Goal: Find specific page/section: Locate a particular part of the current website

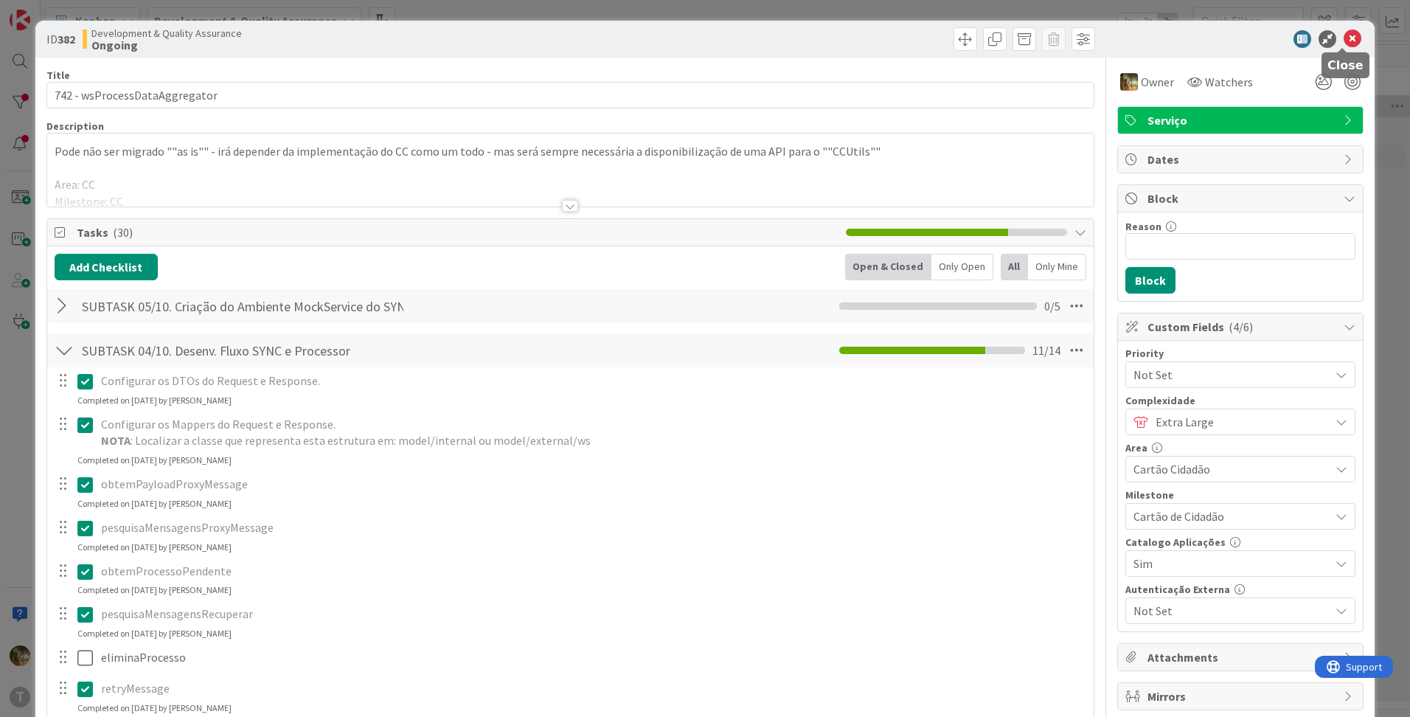
click at [1347, 38] on icon at bounding box center [1353, 39] width 18 height 18
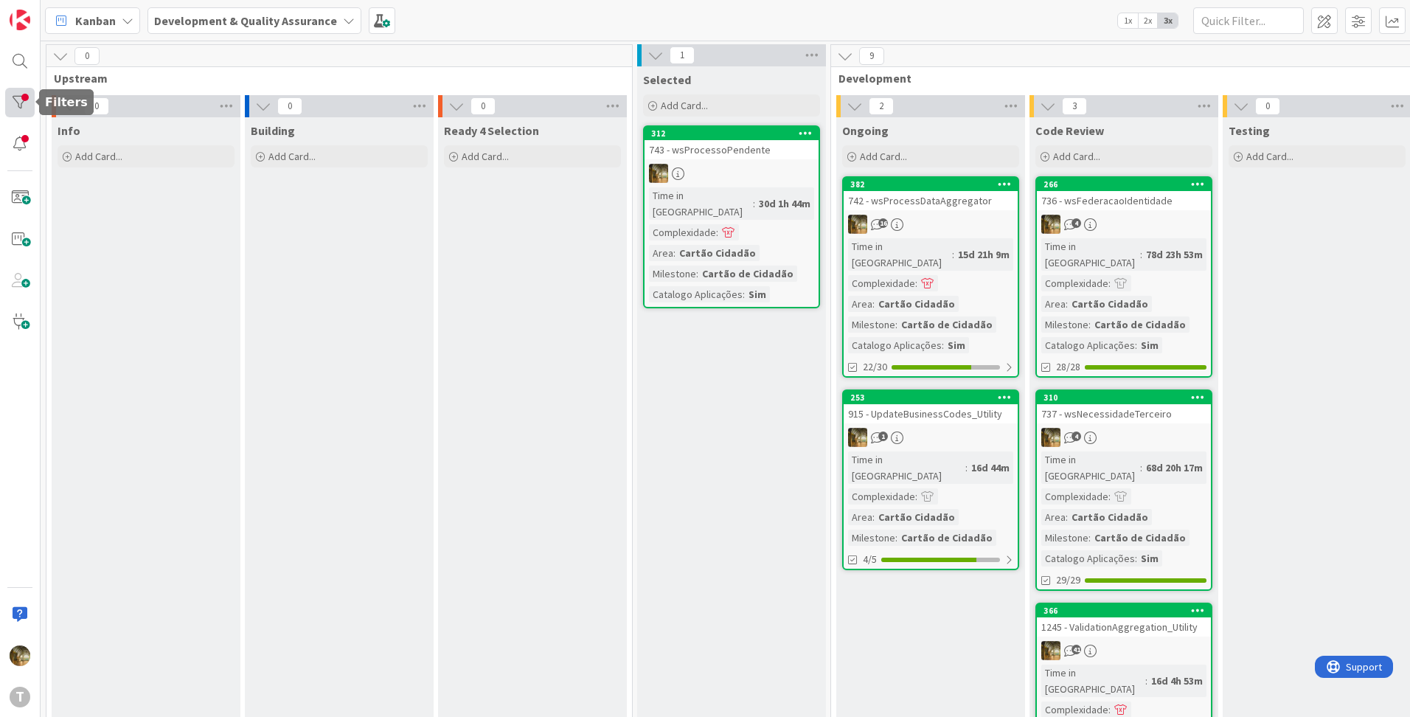
click at [13, 104] on div at bounding box center [19, 102] width 29 height 29
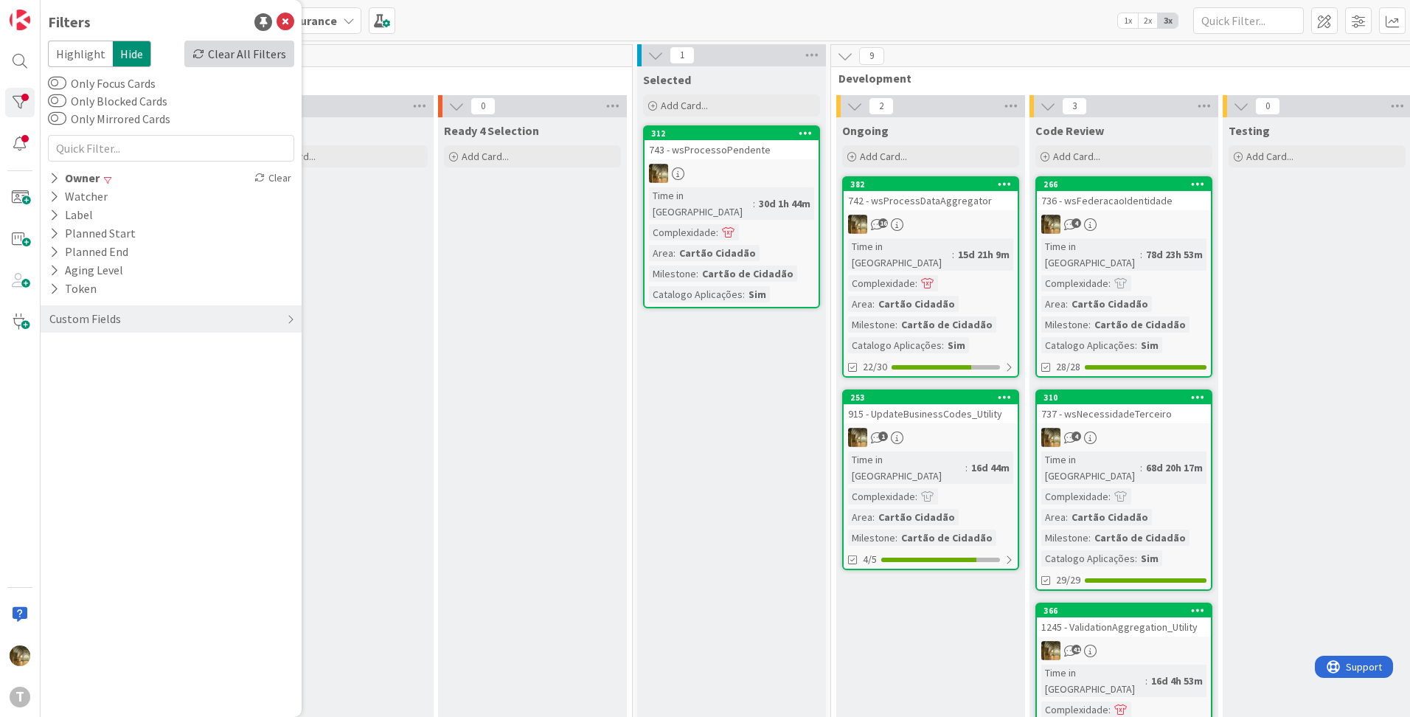
click at [243, 55] on div "Clear All Filters" at bounding box center [239, 54] width 110 height 27
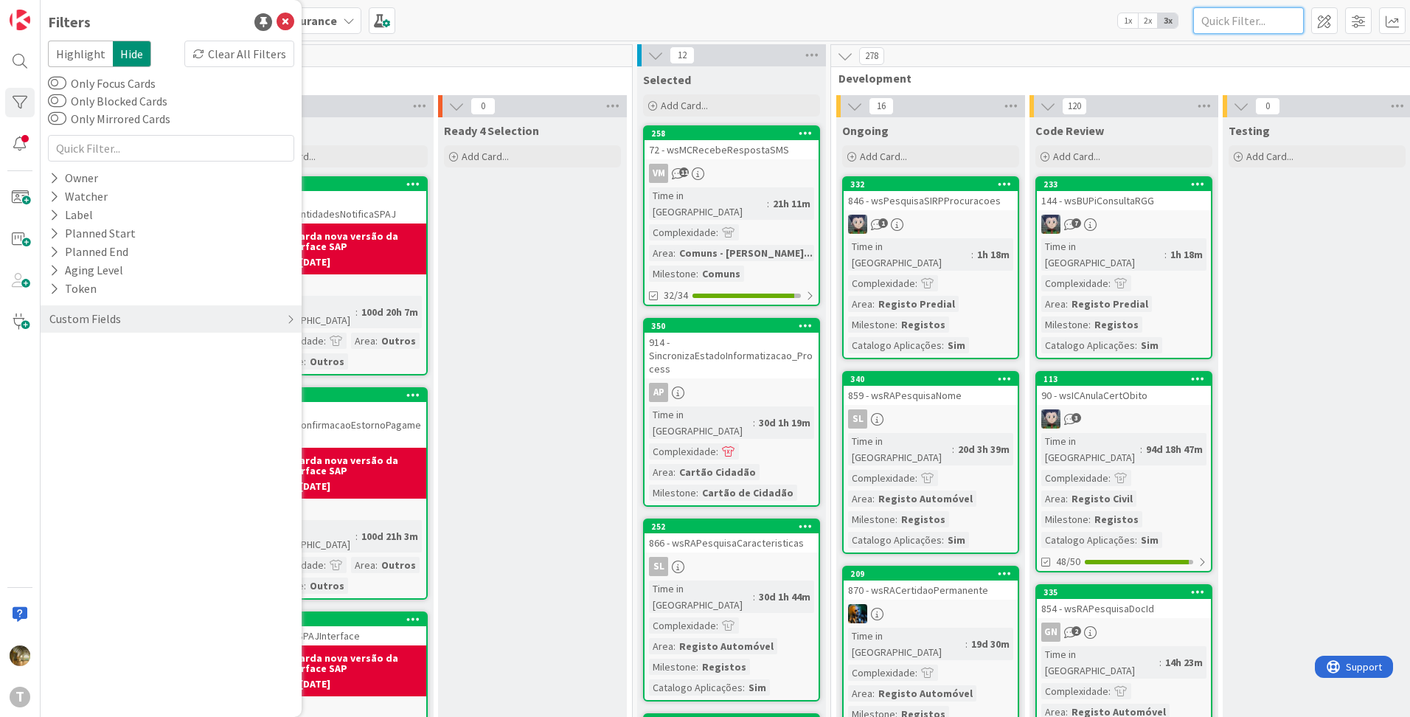
click at [1265, 18] on input "text" at bounding box center [1248, 20] width 111 height 27
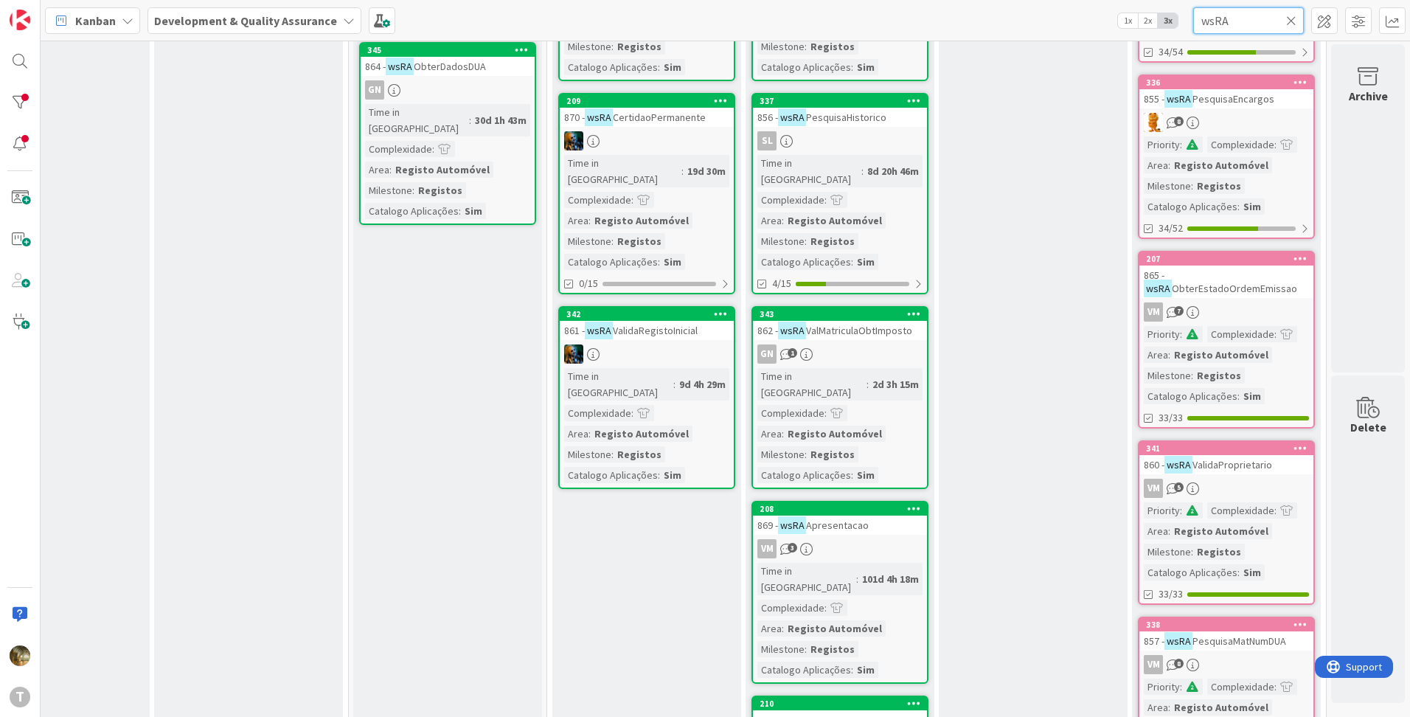
scroll to position [492, 295]
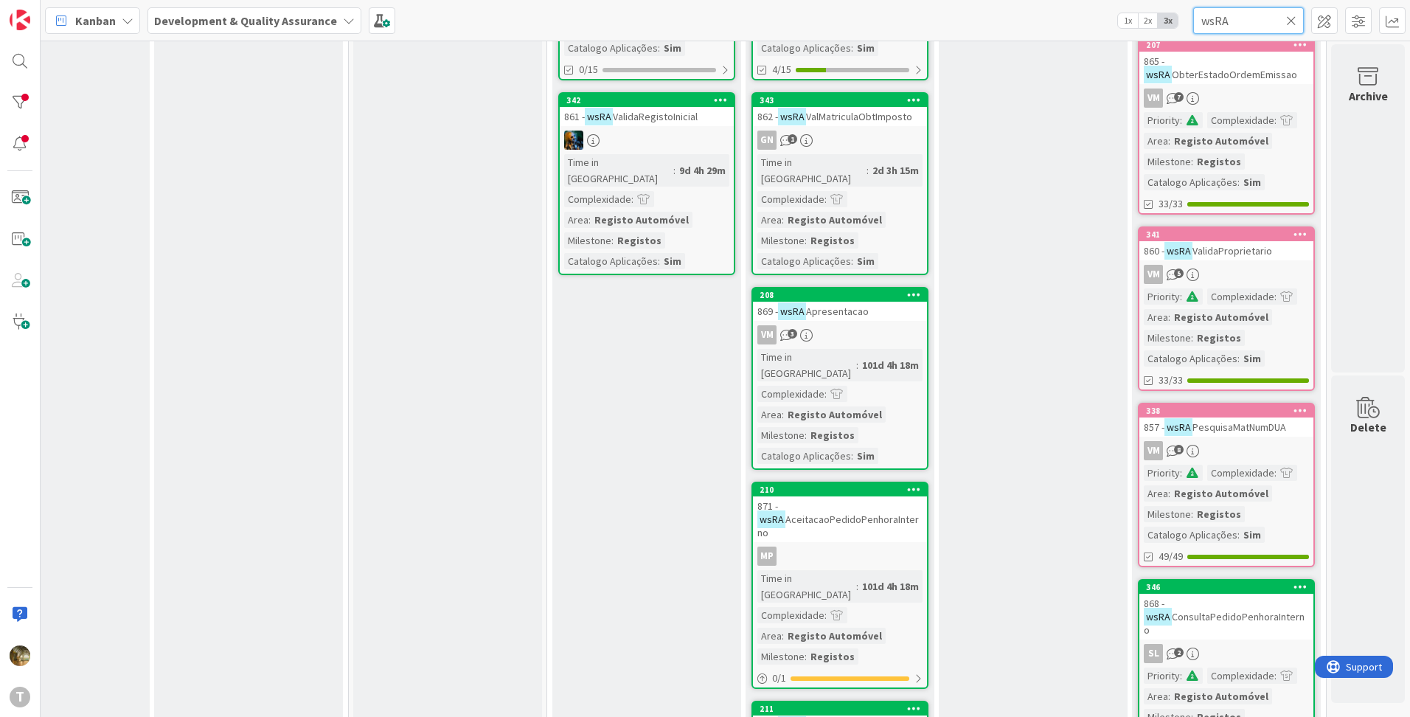
type input "wsRA"
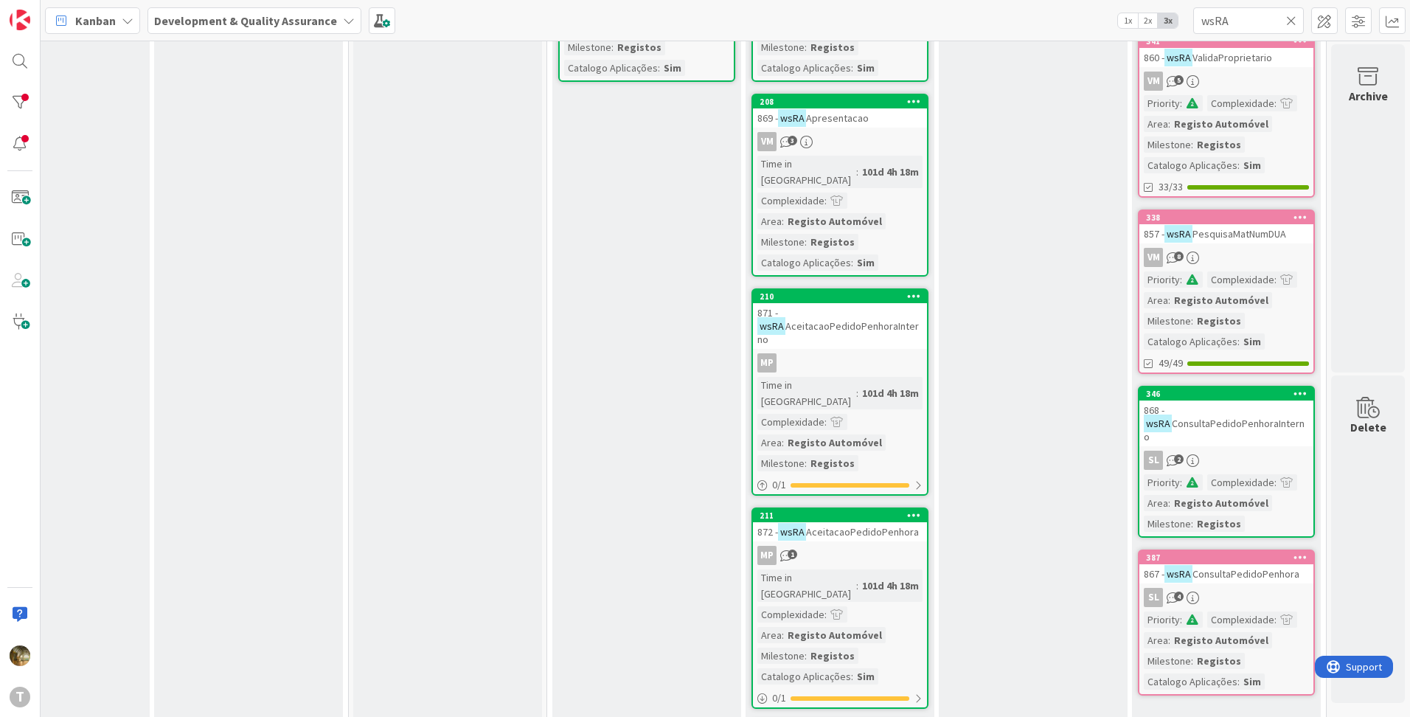
scroll to position [684, 295]
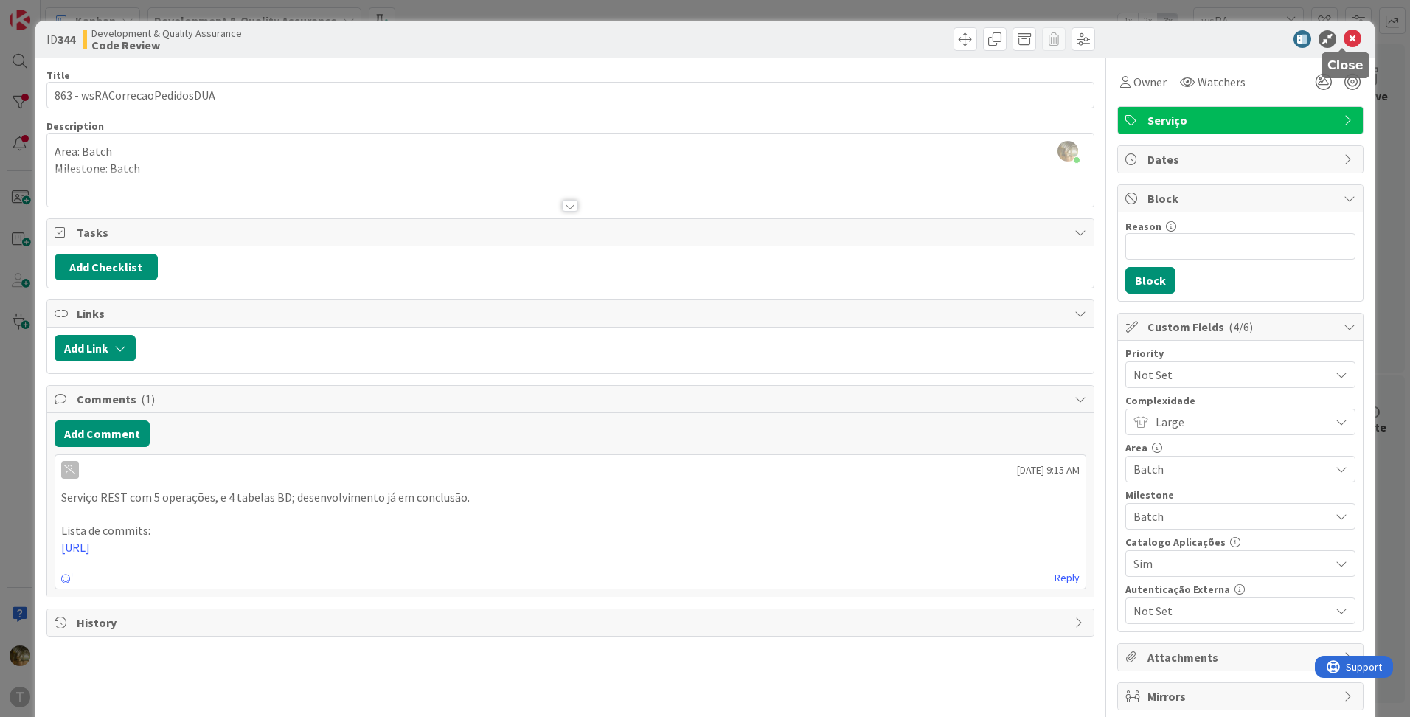
click at [1344, 35] on icon at bounding box center [1353, 39] width 18 height 18
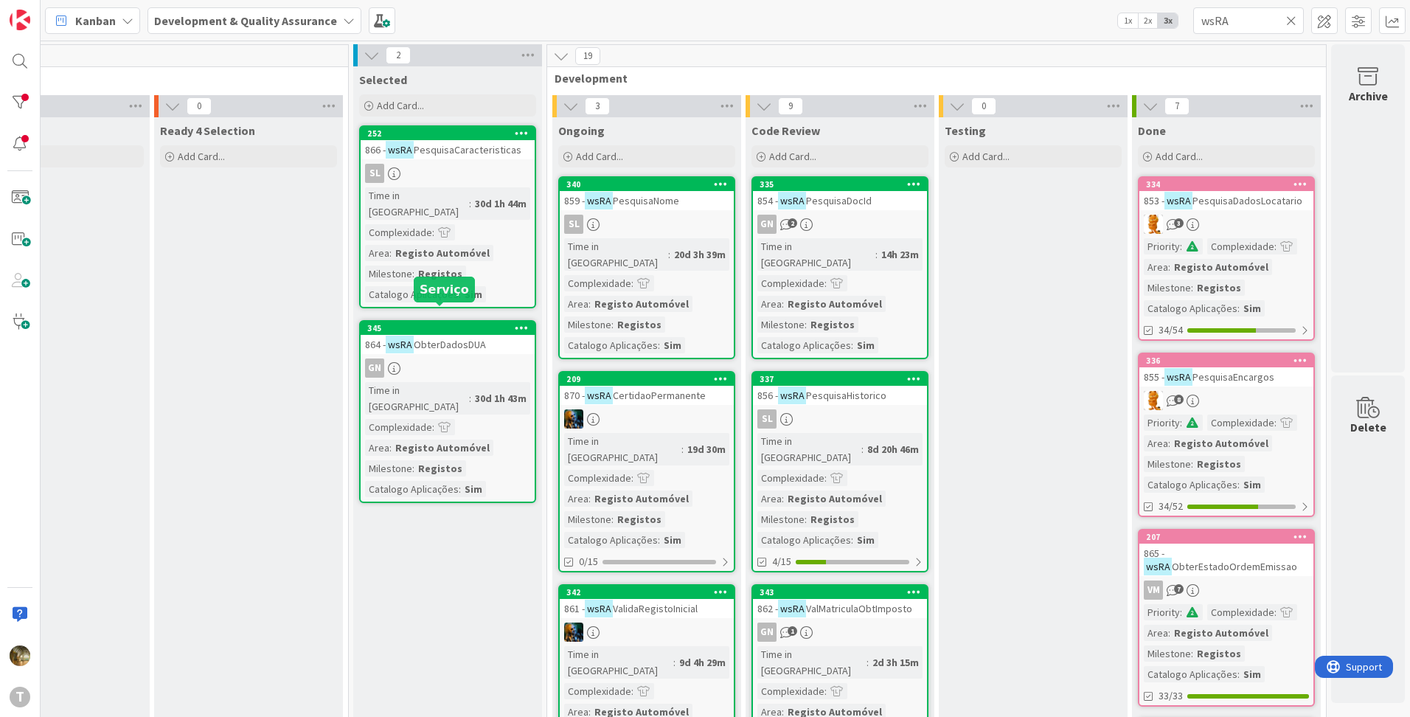
click at [431, 338] on span "ObterDadosDUA" at bounding box center [450, 344] width 72 height 13
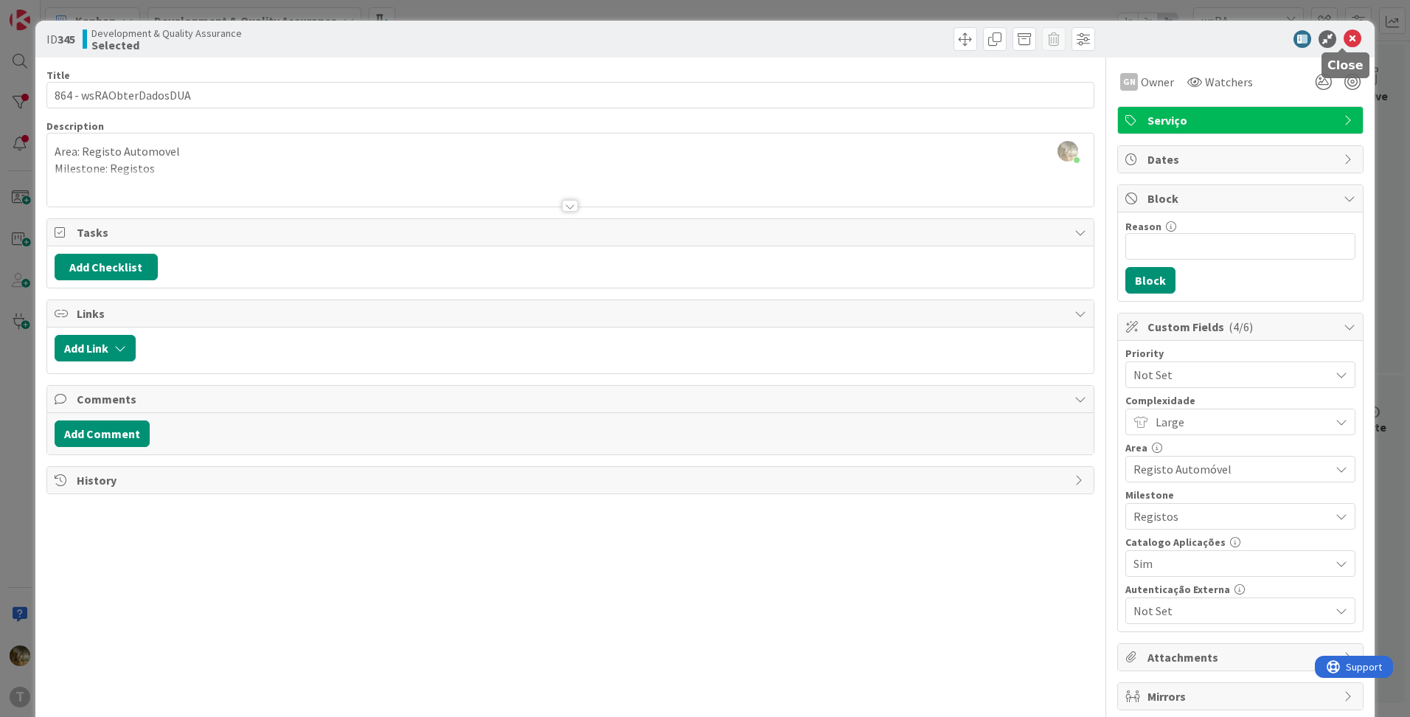
click at [1344, 44] on icon at bounding box center [1353, 39] width 18 height 18
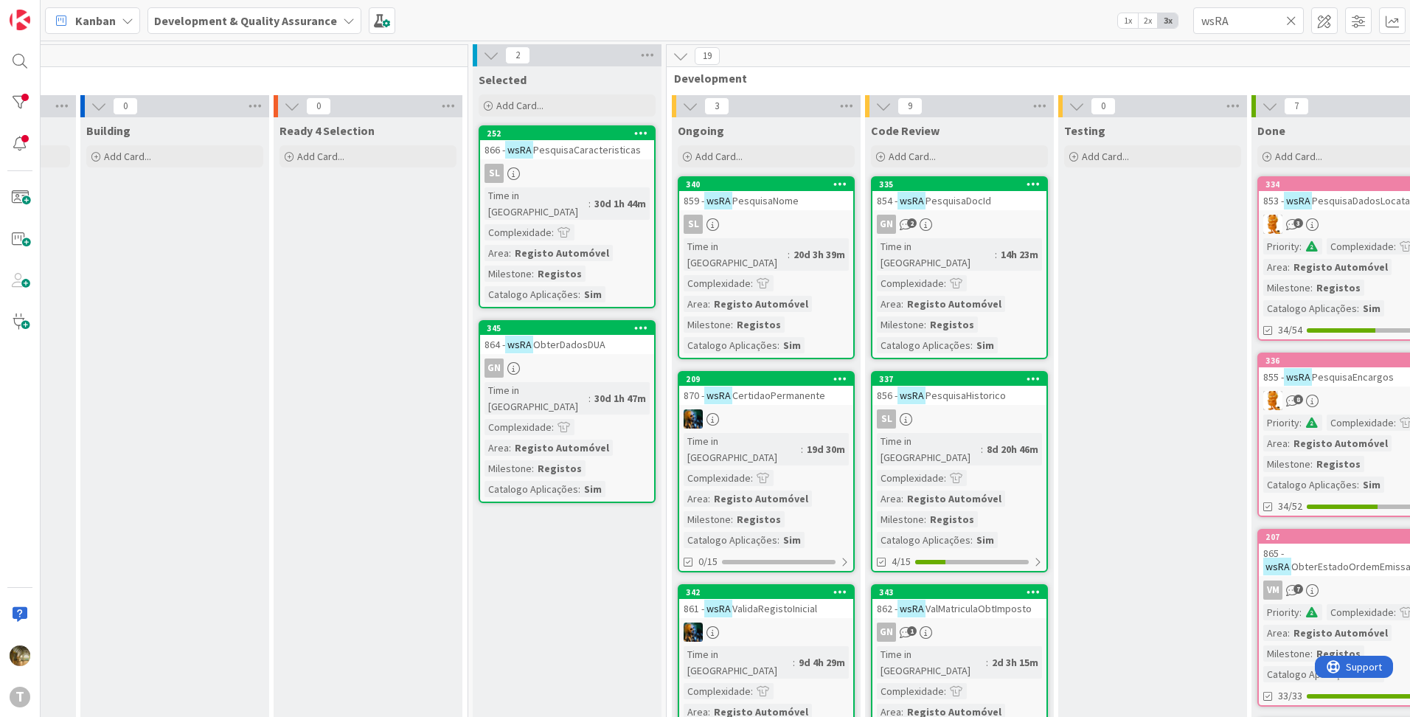
scroll to position [0, 228]
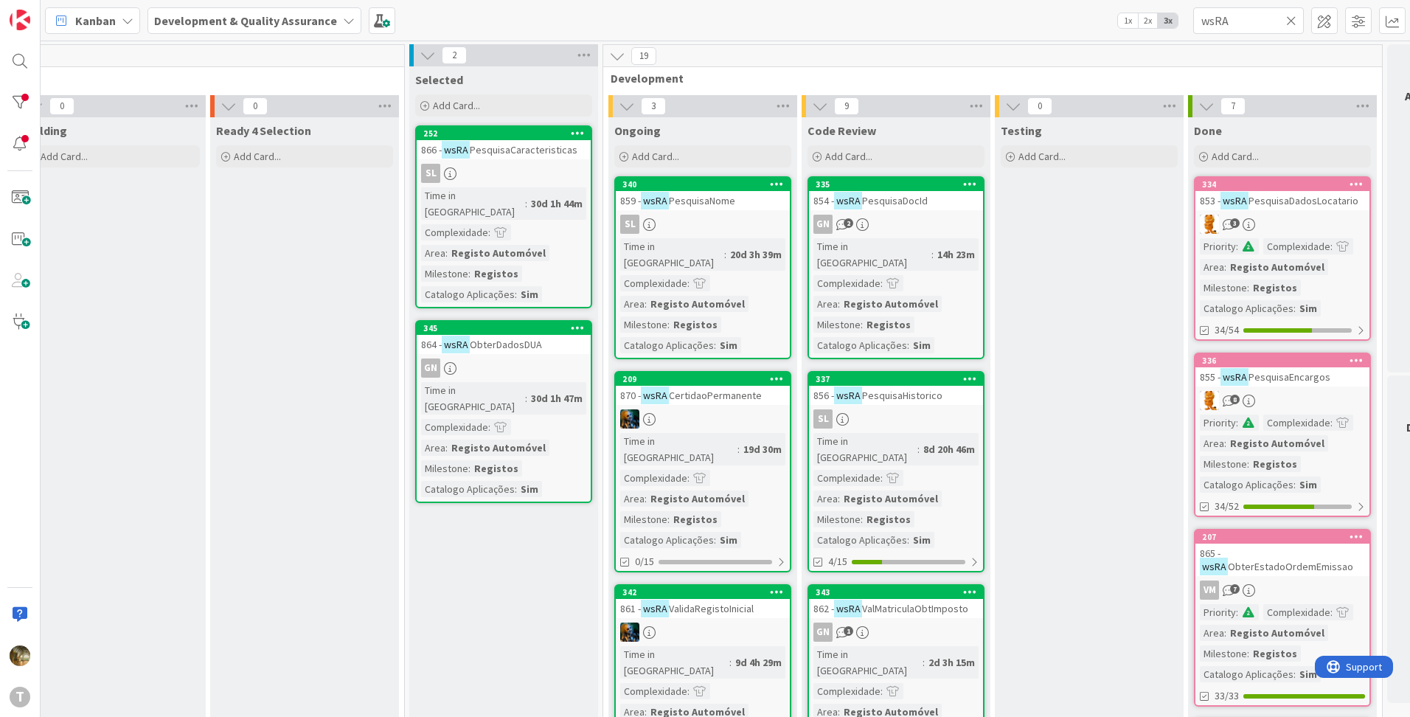
click at [1295, 21] on icon at bounding box center [1291, 20] width 10 height 13
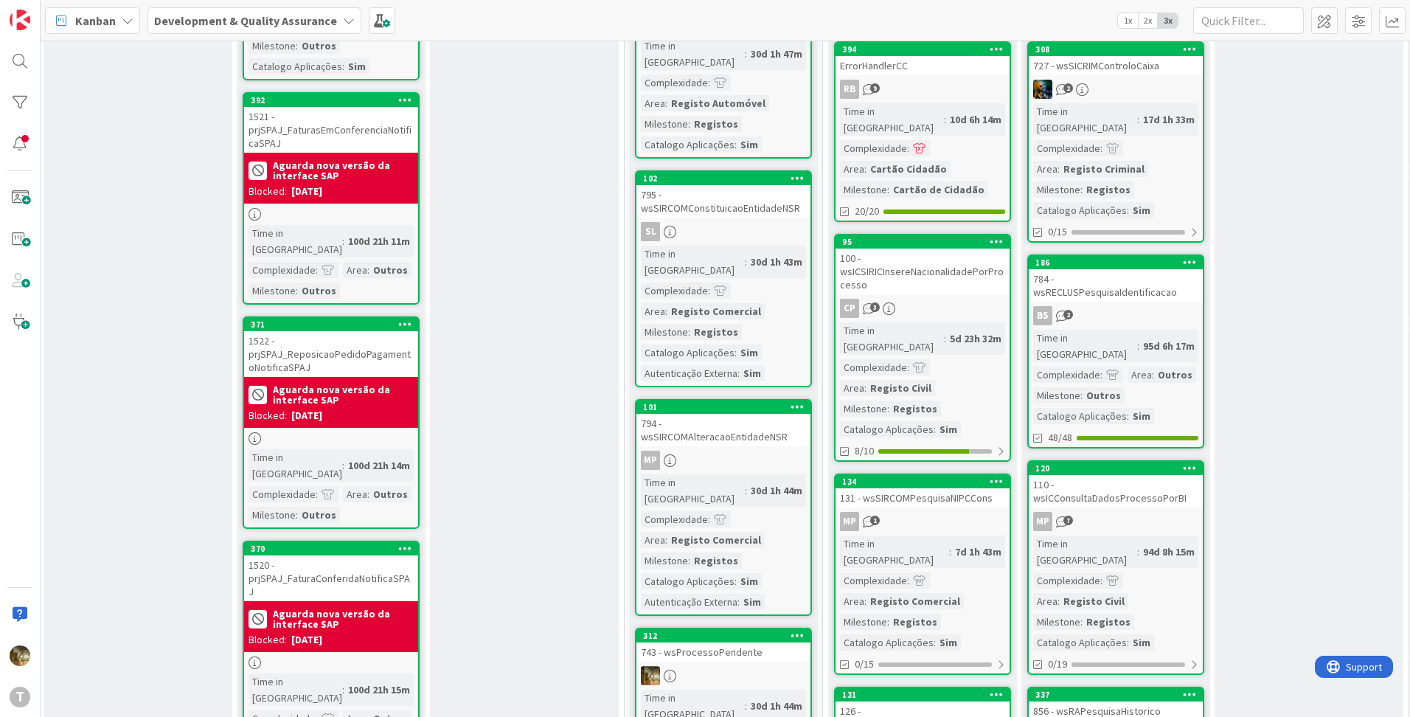
scroll to position [1229, 8]
